Goal: Find contact information: Obtain details needed to contact an individual or organization

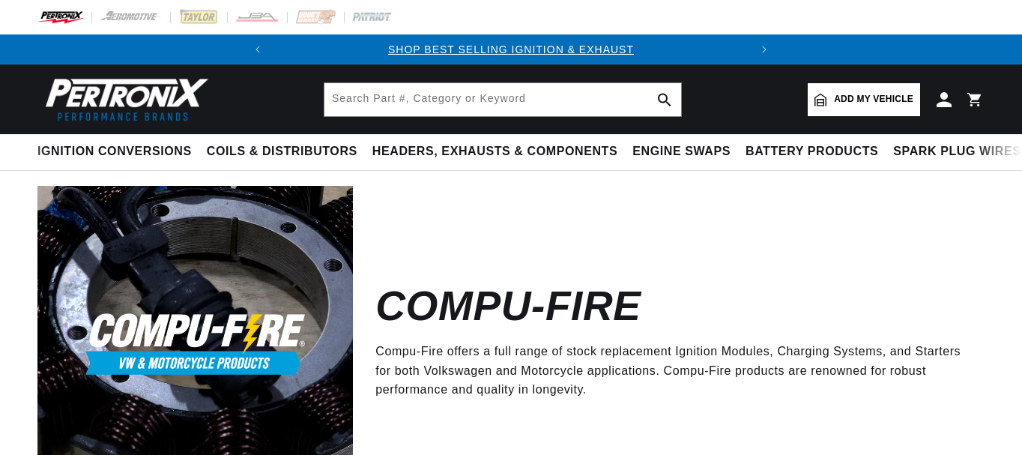
click at [826, 249] on div "Compu-Fire Compu-Fire offers a full range of stock replacement Ignition Modules…" at bounding box center [669, 343] width 632 height 315
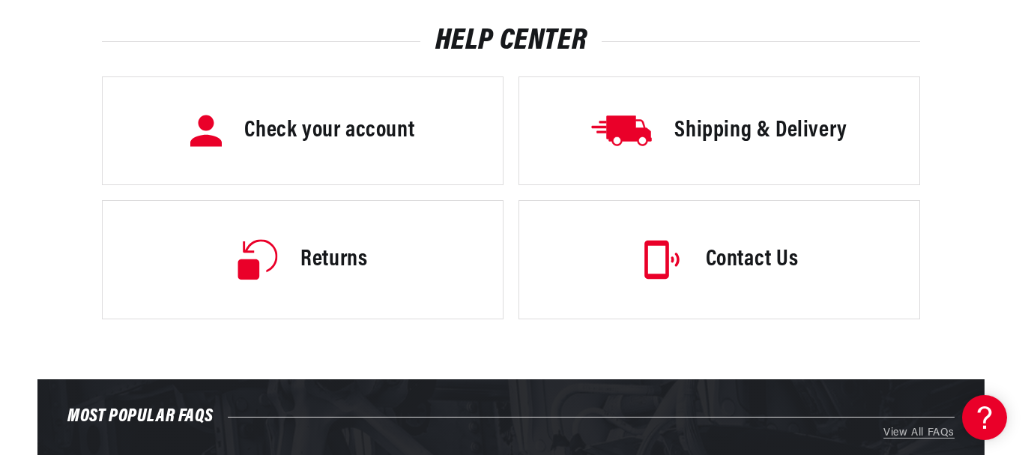
scroll to position [0, 454]
click at [736, 259] on h3 "Contact Us" at bounding box center [752, 259] width 93 height 31
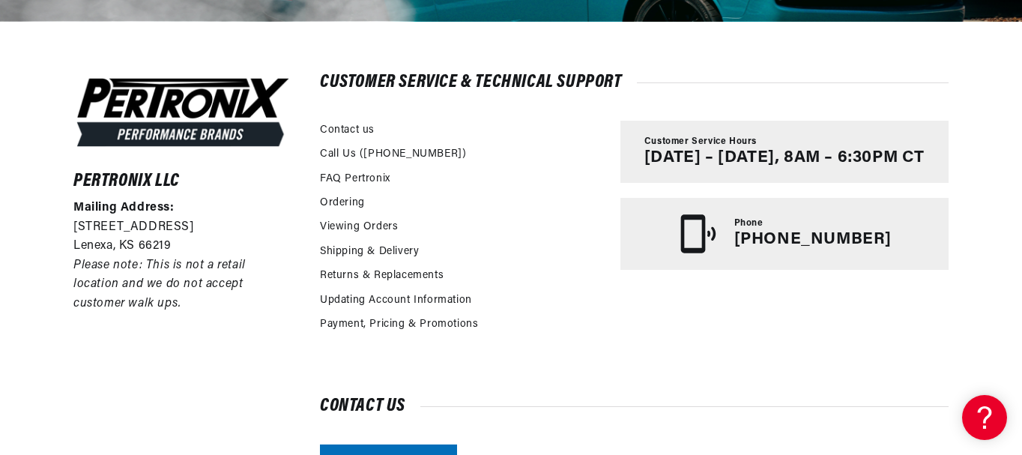
scroll to position [0, 454]
